Goal: Task Accomplishment & Management: Complete application form

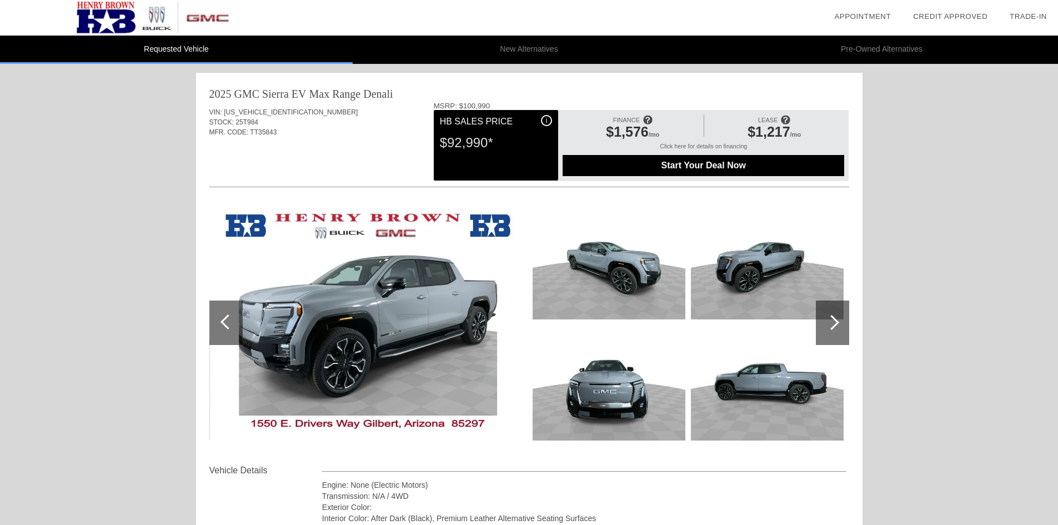
click at [545, 117] on div "i" at bounding box center [546, 120] width 11 height 11
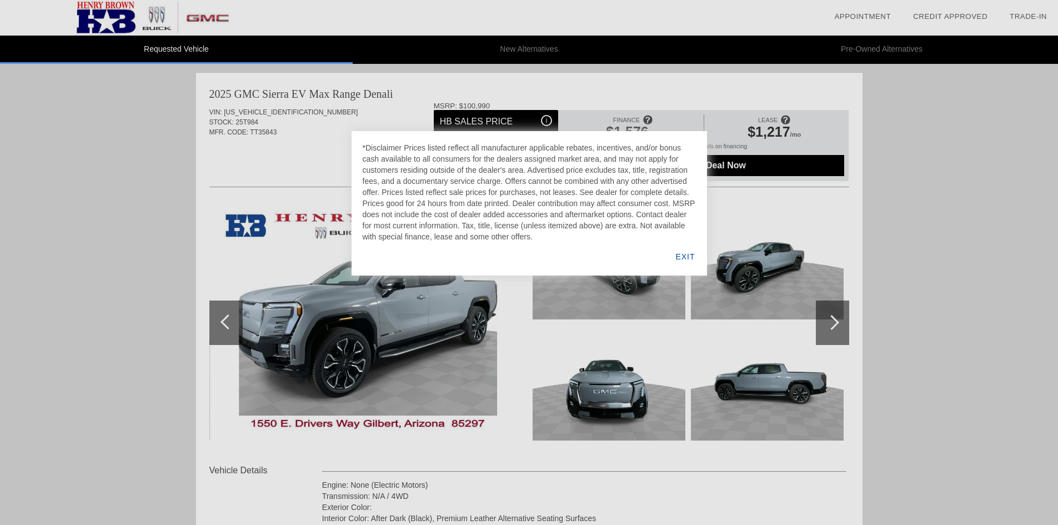
click at [685, 256] on div "EXIT" at bounding box center [685, 257] width 43 height 38
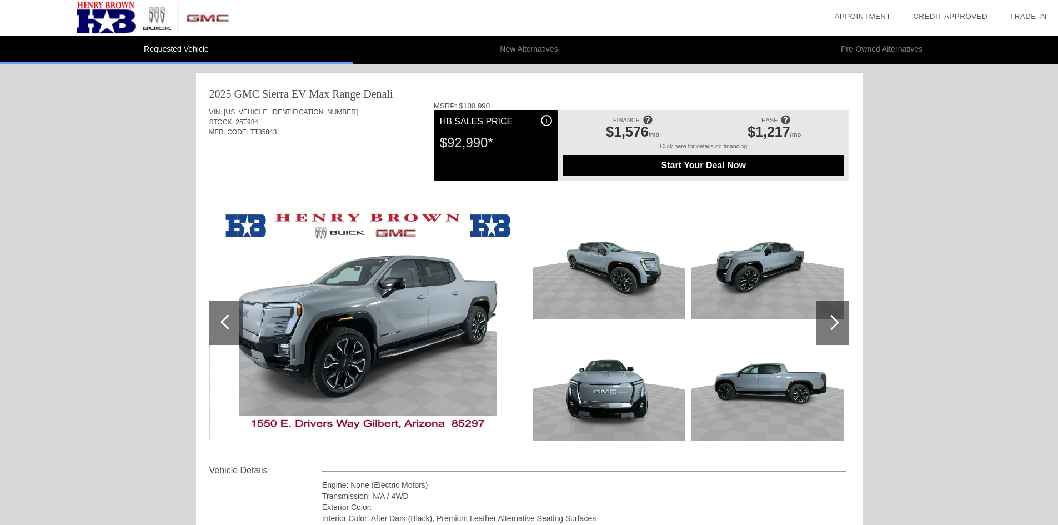
click at [548, 120] on div "i" at bounding box center [546, 120] width 11 height 11
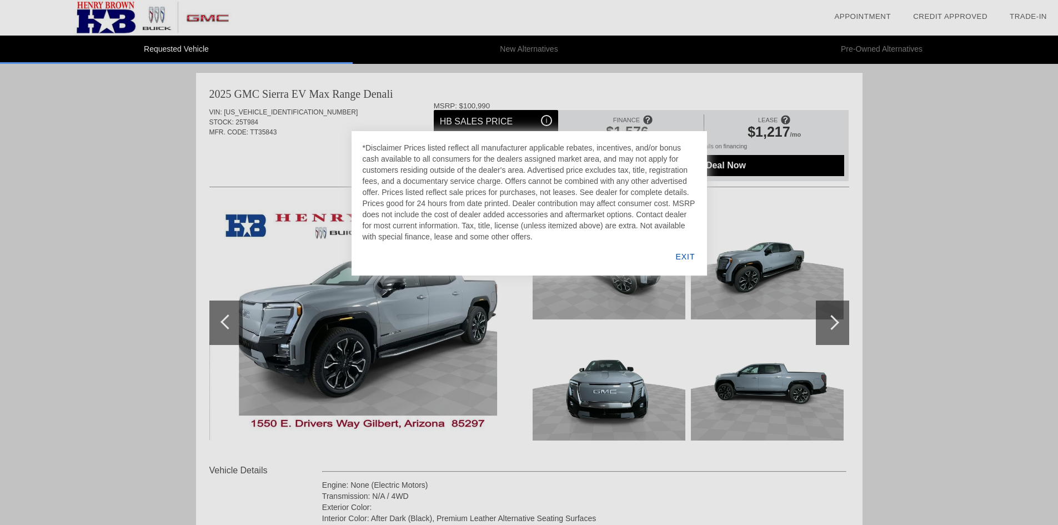
click at [685, 258] on div "EXIT" at bounding box center [685, 257] width 43 height 38
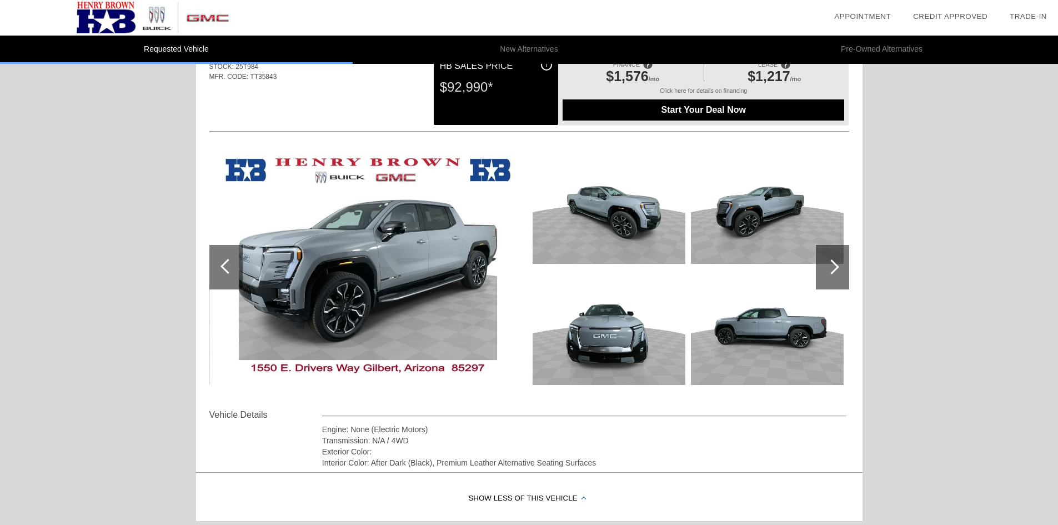
scroll to position [93, 0]
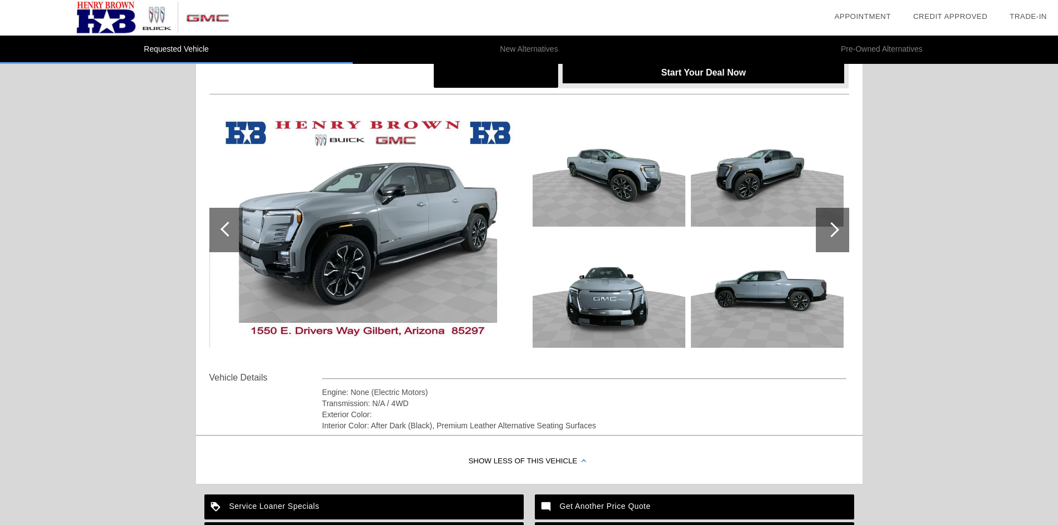
click at [836, 230] on div at bounding box center [832, 229] width 15 height 15
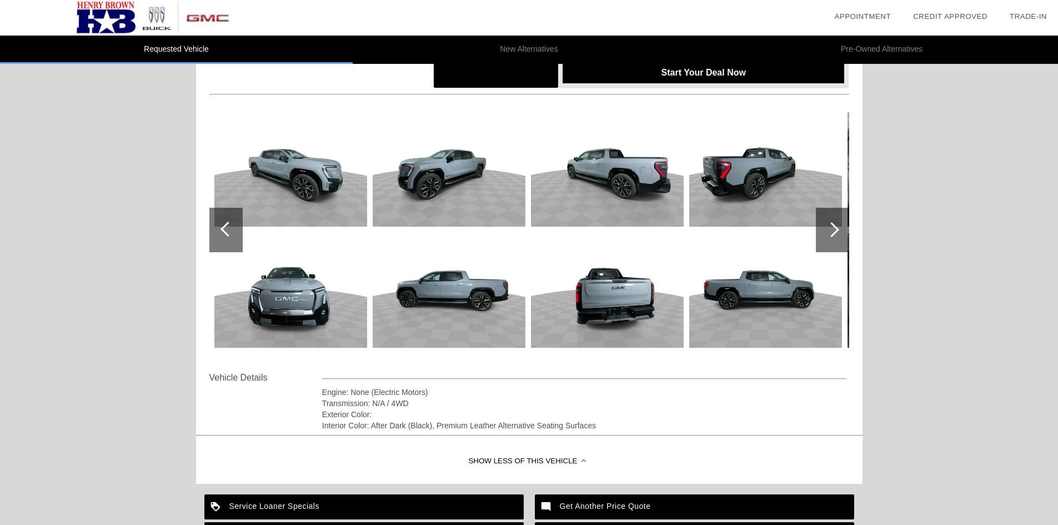
click at [836, 230] on div at bounding box center [832, 229] width 15 height 15
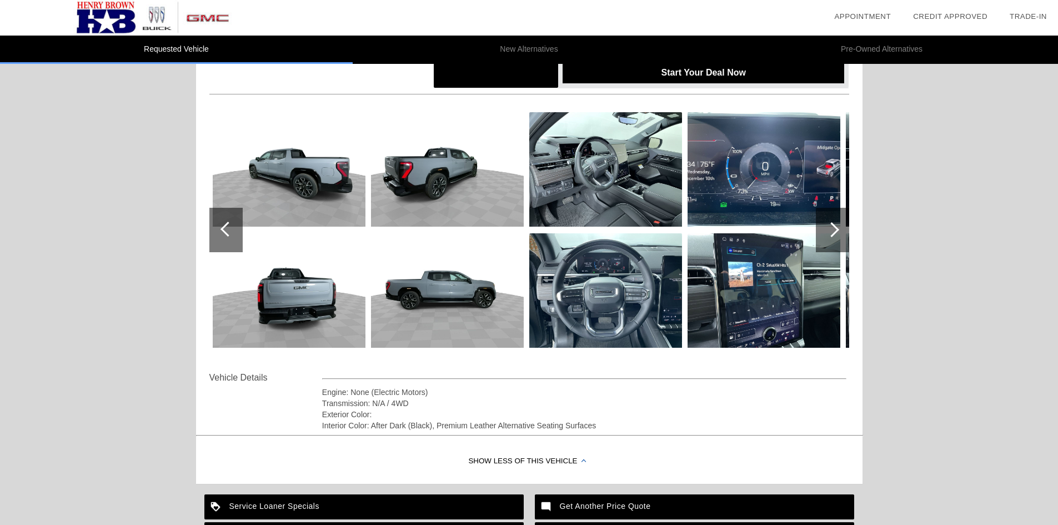
click at [836, 230] on div at bounding box center [832, 229] width 15 height 15
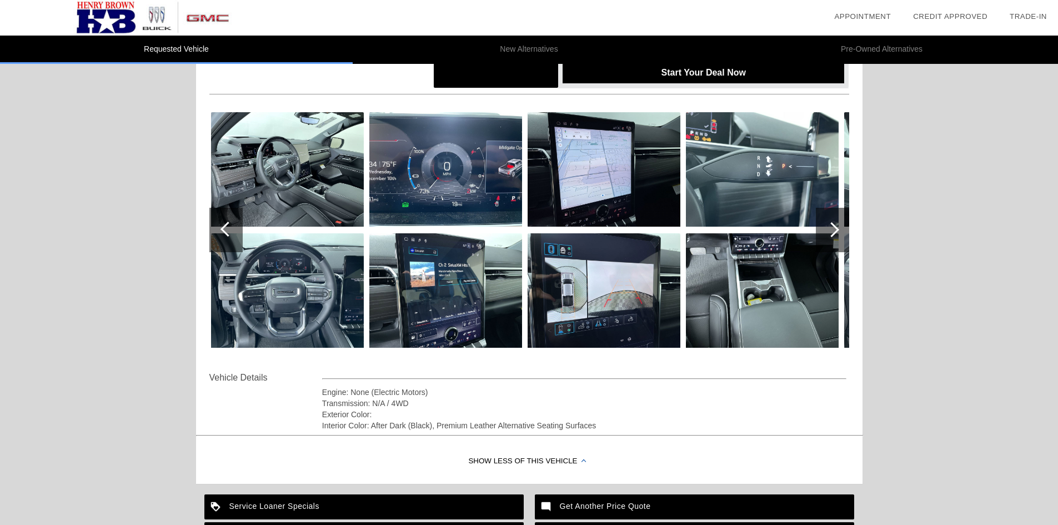
click at [836, 230] on div at bounding box center [832, 229] width 15 height 15
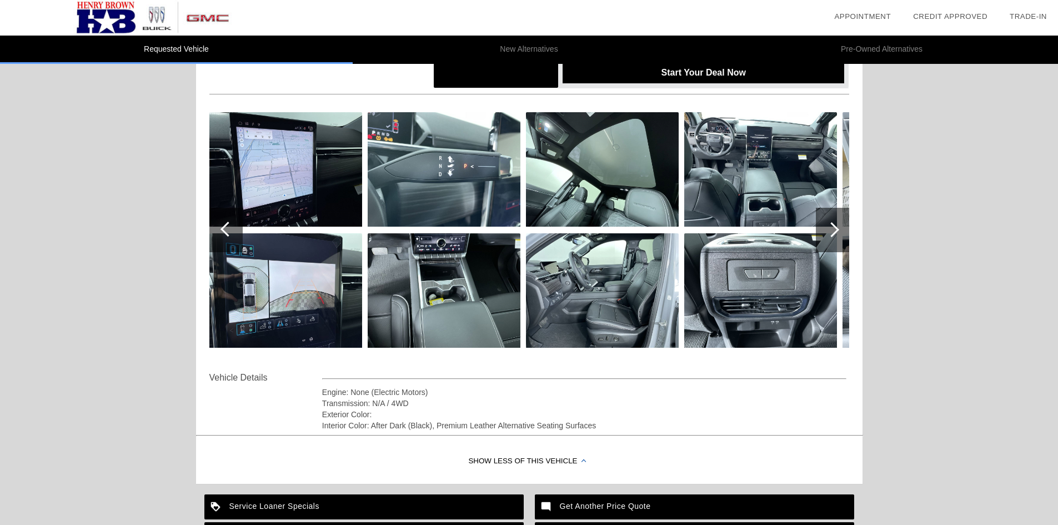
click at [836, 230] on div at bounding box center [832, 229] width 15 height 15
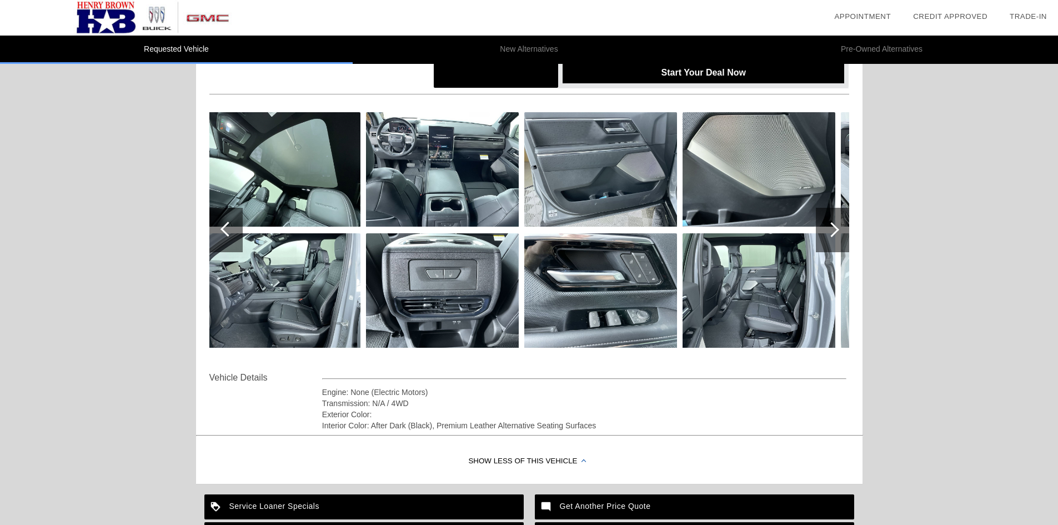
click at [836, 230] on div at bounding box center [832, 229] width 15 height 15
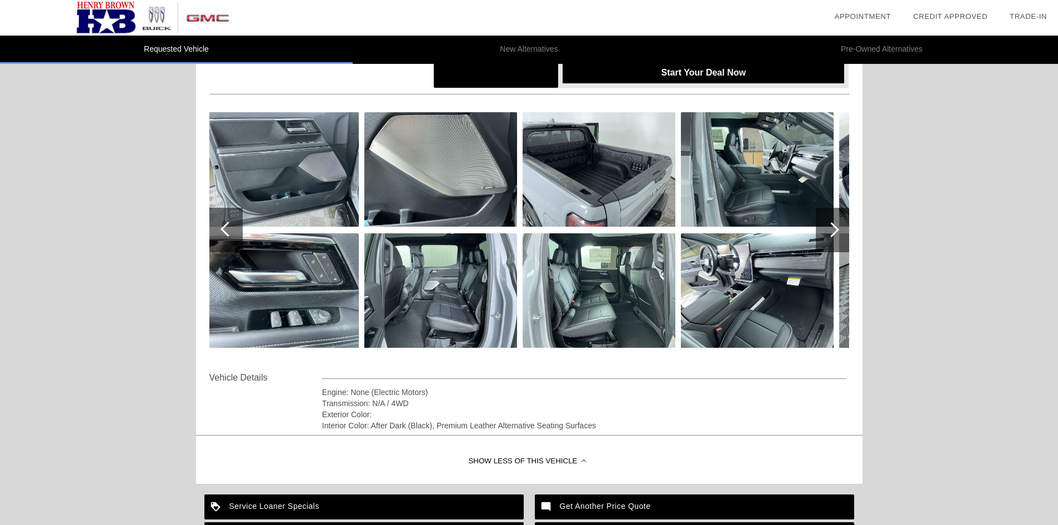
click at [836, 230] on div at bounding box center [832, 229] width 15 height 15
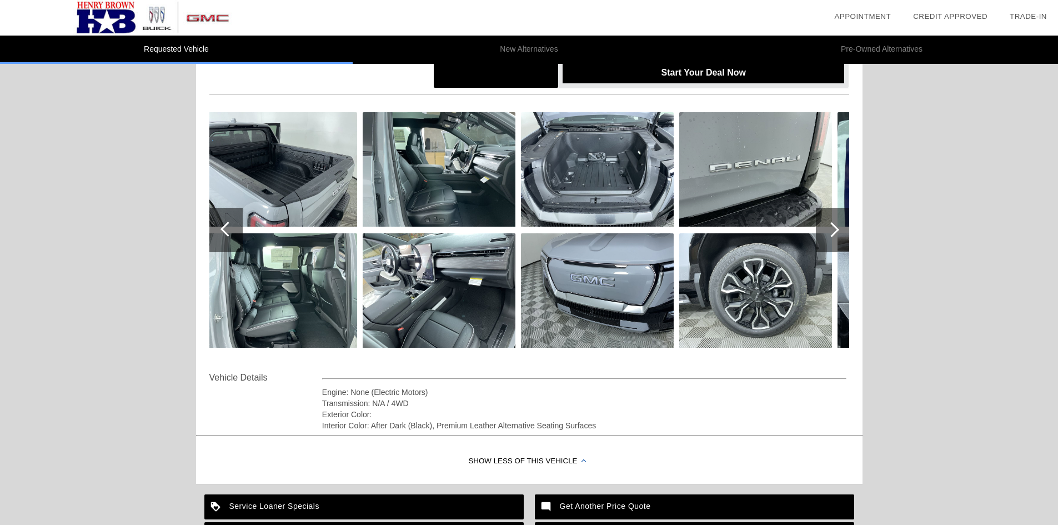
click at [836, 230] on div at bounding box center [832, 229] width 15 height 15
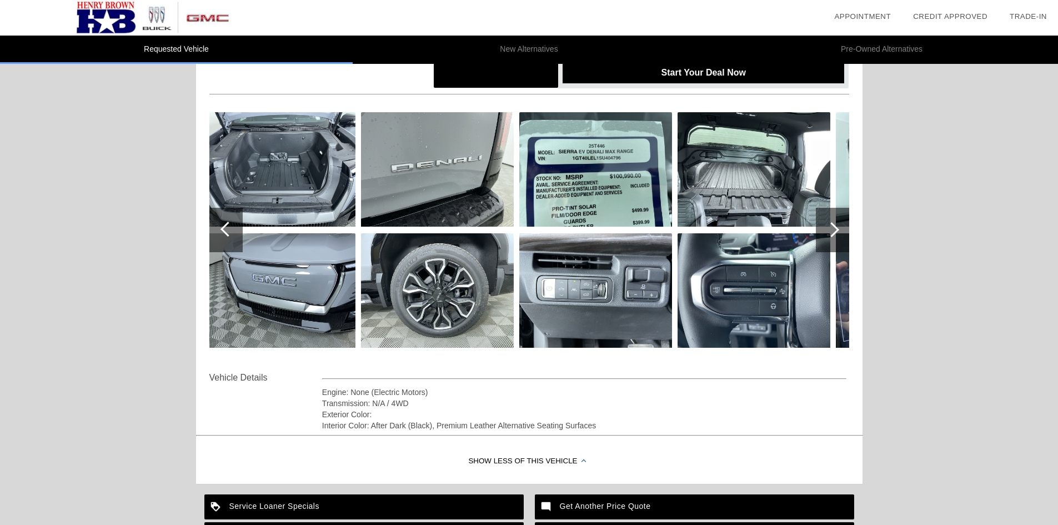
click at [836, 230] on div at bounding box center [832, 229] width 15 height 15
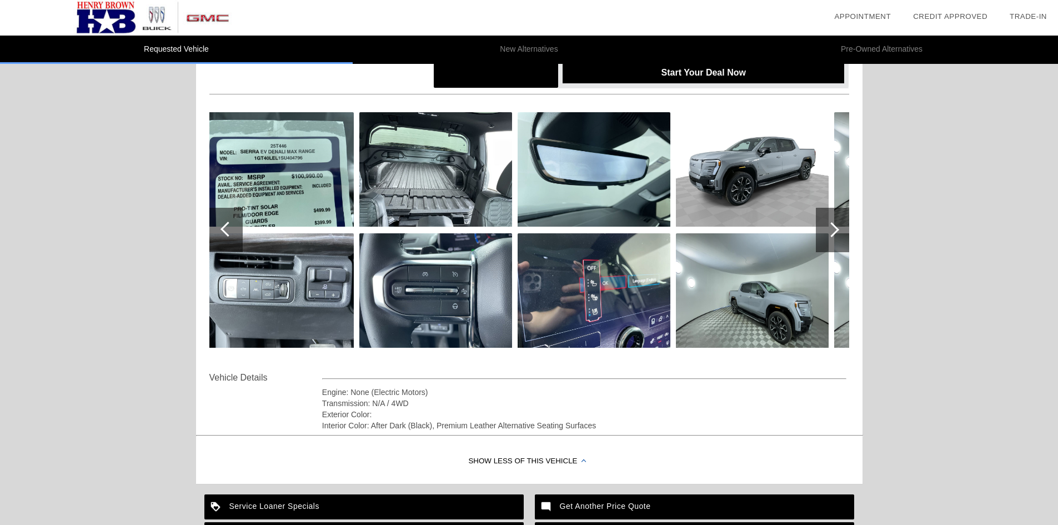
click at [836, 230] on div at bounding box center [832, 229] width 15 height 15
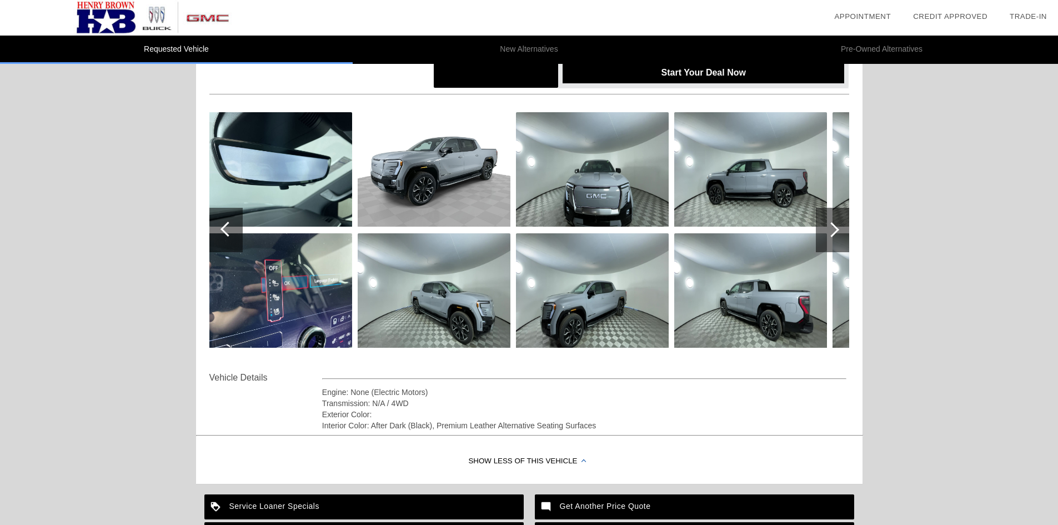
click at [836, 230] on div at bounding box center [832, 229] width 15 height 15
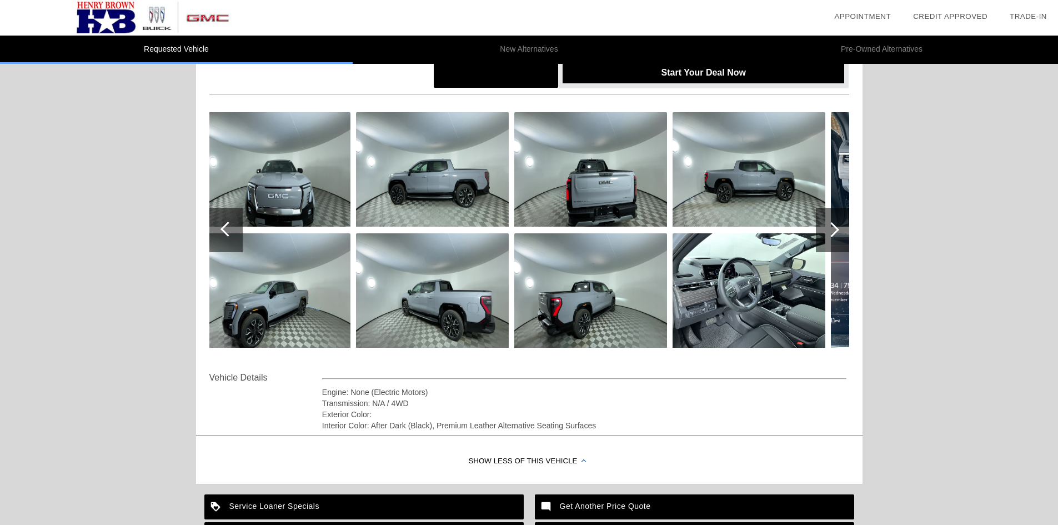
click at [836, 230] on div at bounding box center [832, 229] width 15 height 15
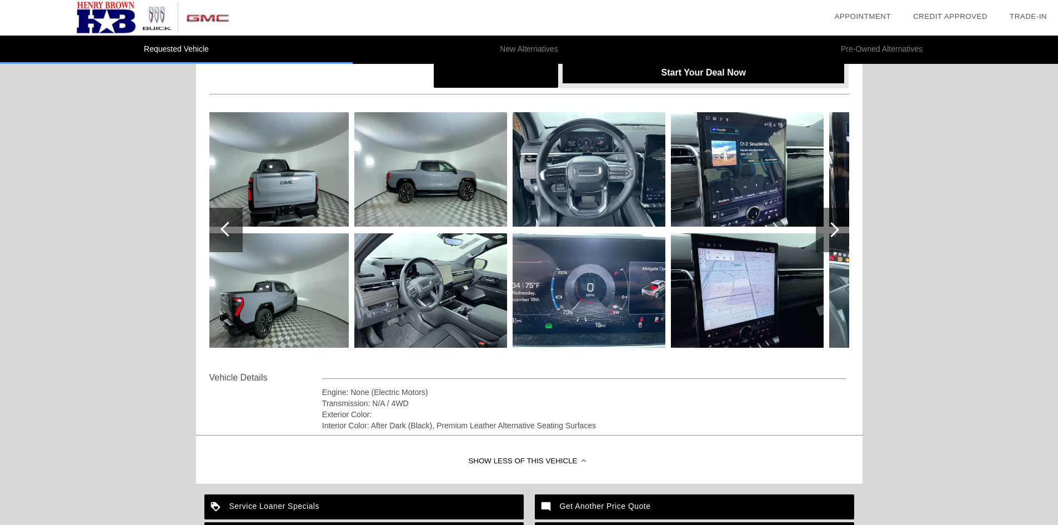
click at [836, 230] on div at bounding box center [832, 229] width 15 height 15
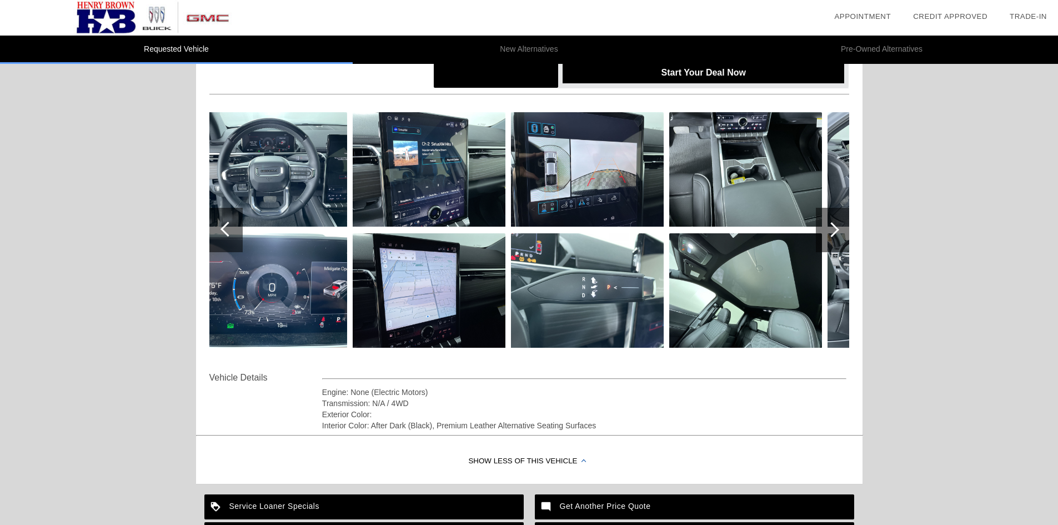
click at [836, 230] on div at bounding box center [832, 229] width 15 height 15
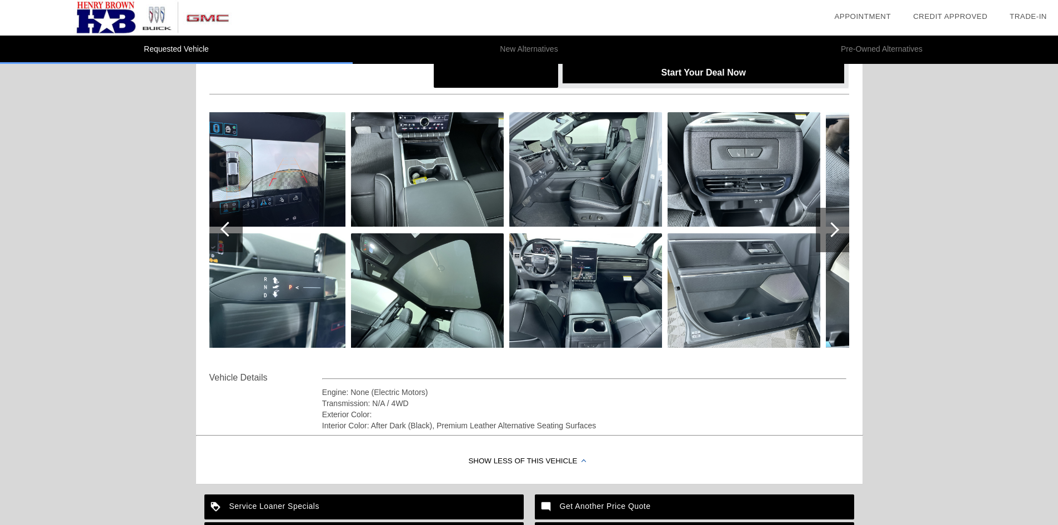
click at [836, 230] on div at bounding box center [832, 229] width 15 height 15
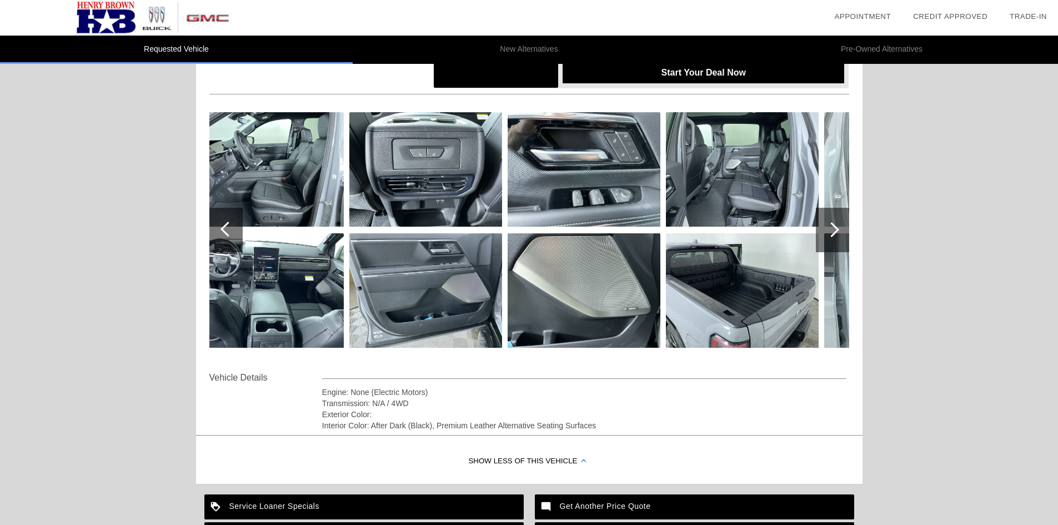
click at [836, 230] on div at bounding box center [832, 229] width 15 height 15
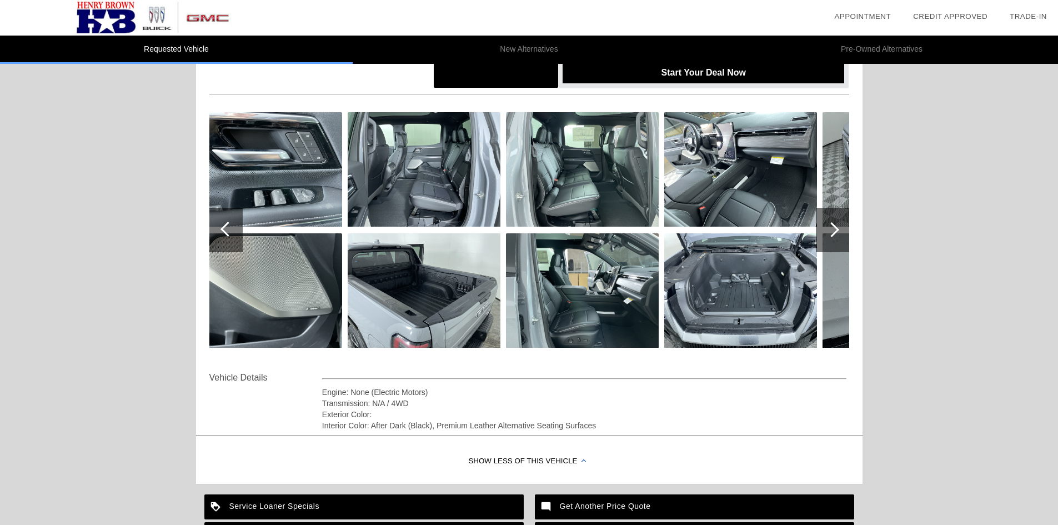
scroll to position [0, 0]
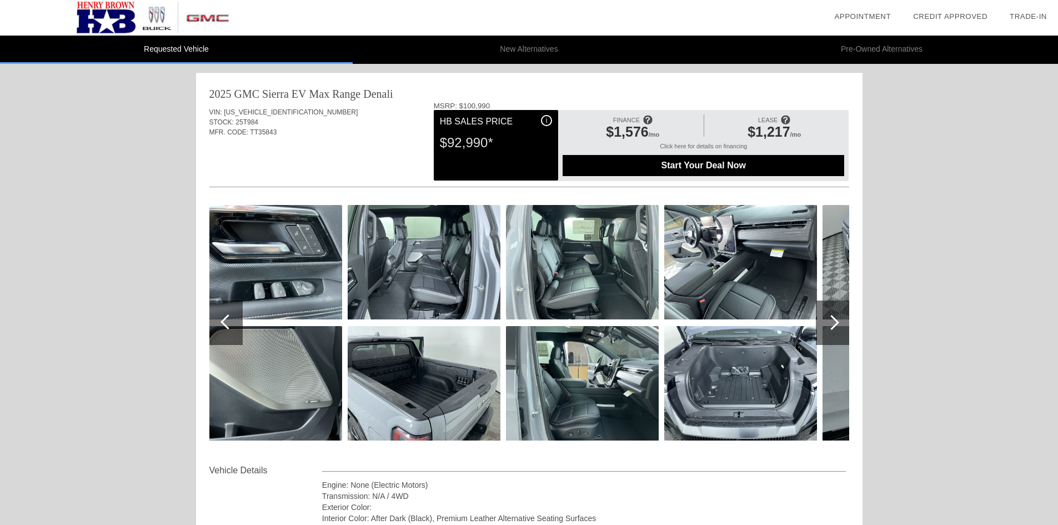
click at [841, 317] on div at bounding box center [832, 323] width 33 height 44
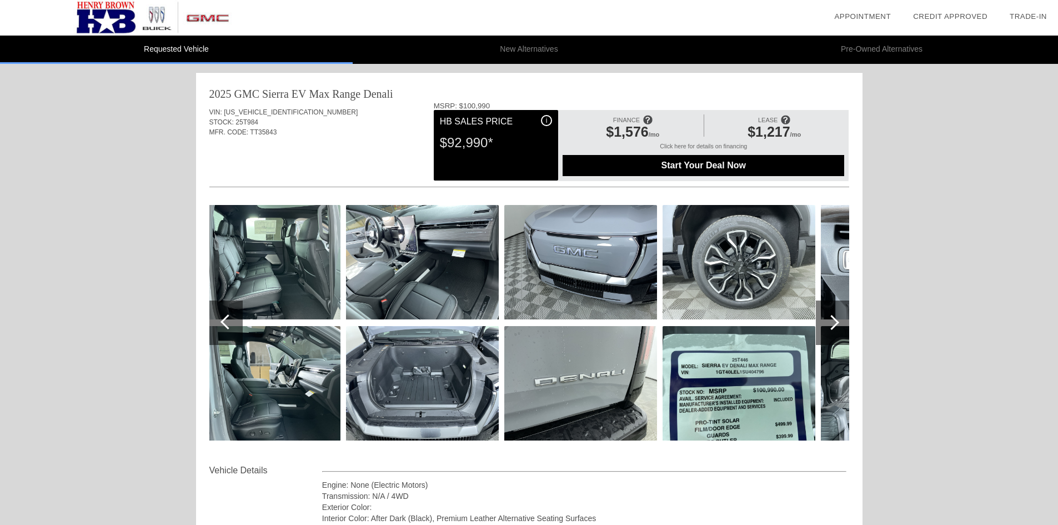
click at [840, 318] on div at bounding box center [832, 323] width 33 height 44
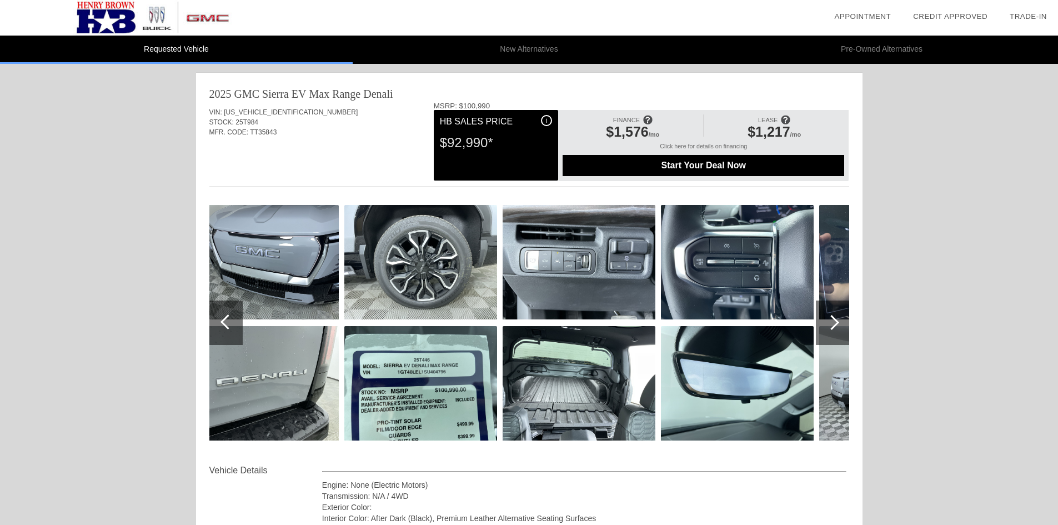
click at [838, 323] on div at bounding box center [832, 322] width 15 height 15
